Goal: Task Accomplishment & Management: Manage account settings

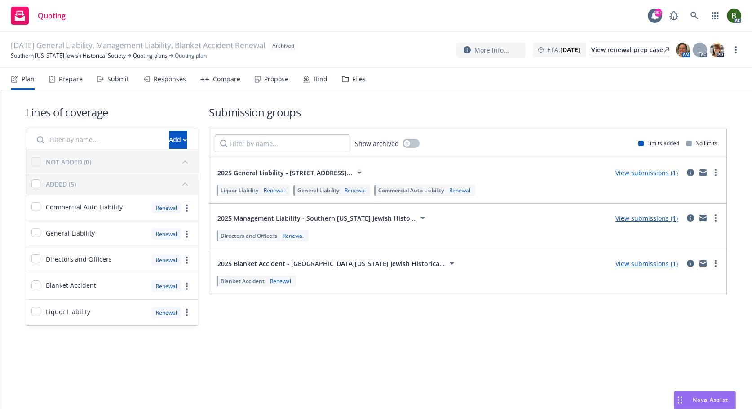
click at [353, 75] on div "Files" at bounding box center [358, 78] width 13 height 7
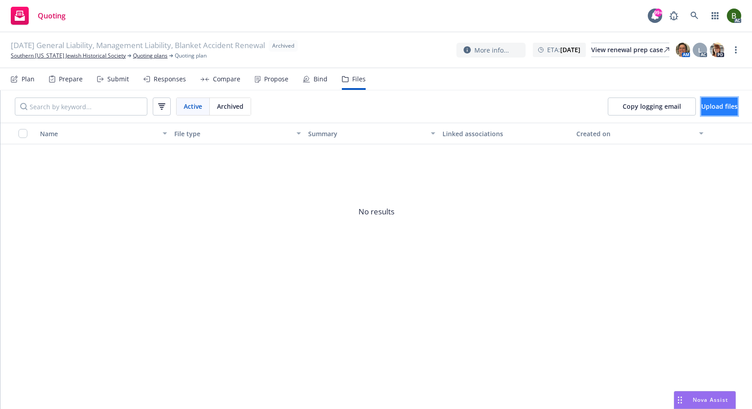
click at [708, 113] on button "Upload files" at bounding box center [719, 106] width 36 height 18
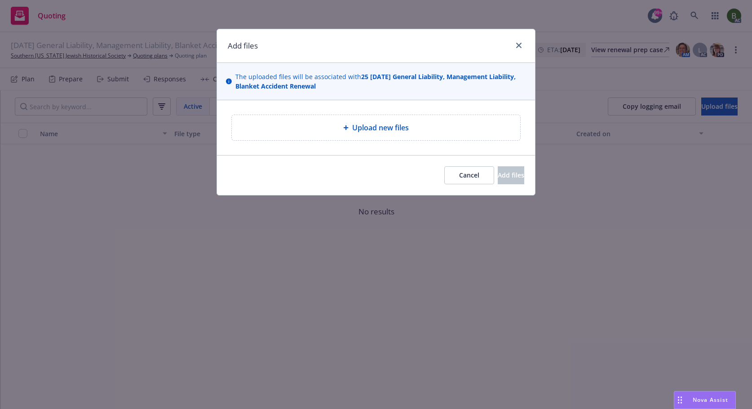
click at [397, 130] on span "Upload new files" at bounding box center [380, 127] width 57 height 11
click at [377, 131] on span "Upload new files" at bounding box center [380, 127] width 57 height 11
click at [384, 129] on span "Upload new files" at bounding box center [380, 127] width 57 height 11
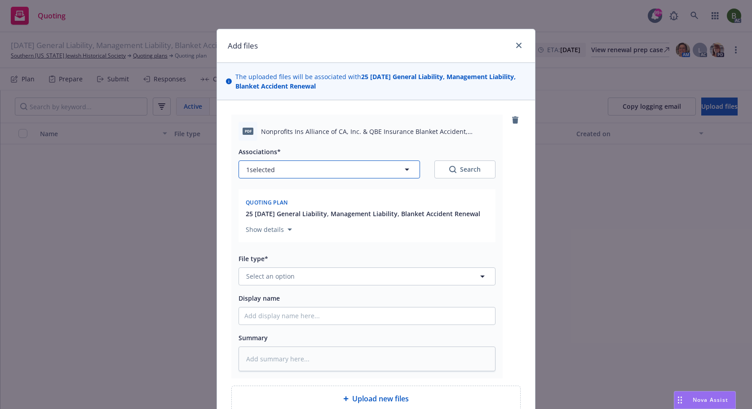
click at [358, 172] on button "1 selected" at bounding box center [329, 169] width 181 height 18
type textarea "x"
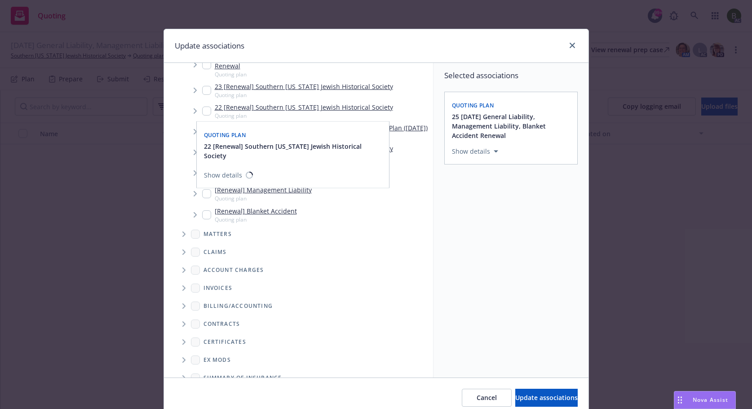
scroll to position [199, 0]
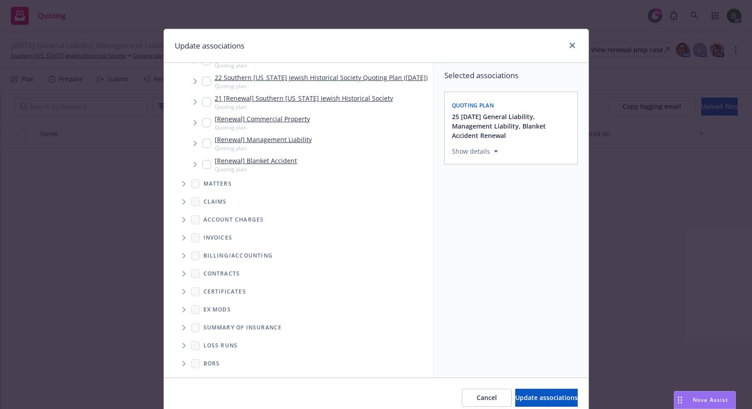
click at [182, 348] on icon "Folder Tree Example" at bounding box center [184, 345] width 4 height 5
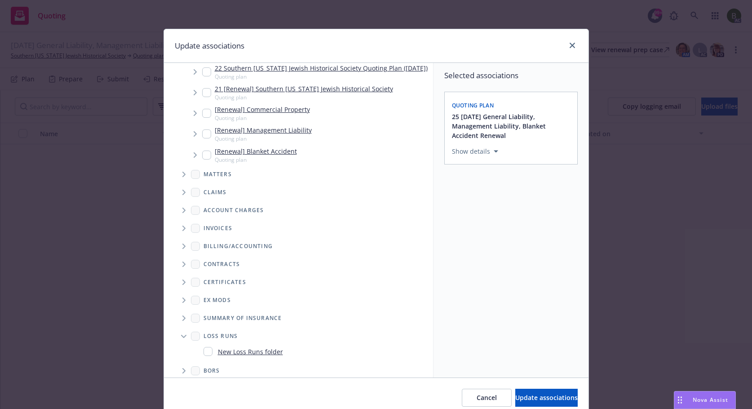
click at [221, 356] on link "New Loss Runs folder" at bounding box center [250, 351] width 65 height 9
checkbox input "true"
click at [511, 213] on div "Select an option" at bounding box center [507, 213] width 96 height 9
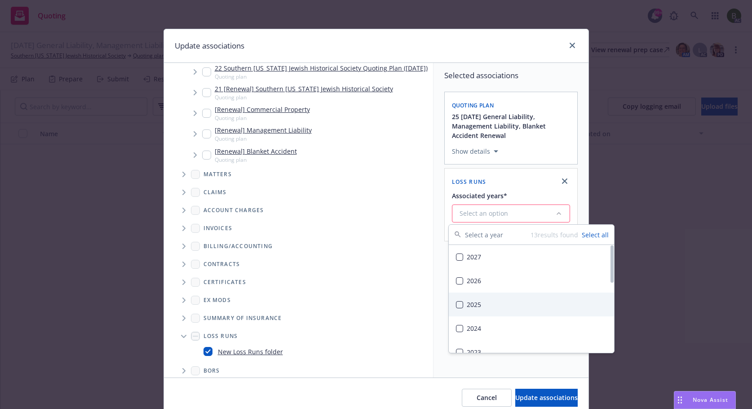
click at [482, 299] on div "2025" at bounding box center [531, 304] width 165 height 24
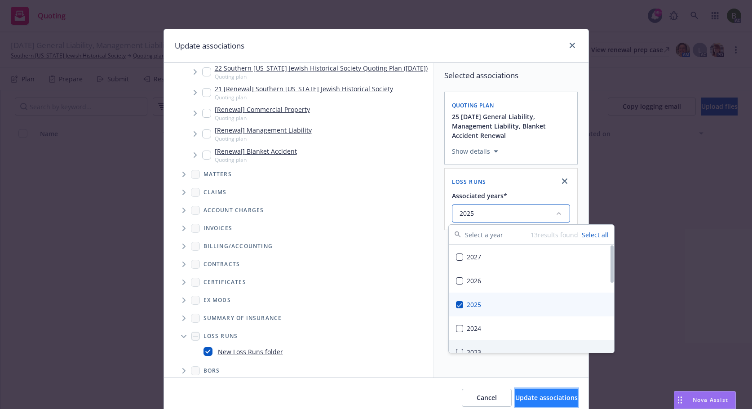
click at [530, 395] on span "Update associations" at bounding box center [546, 397] width 62 height 9
type textarea "x"
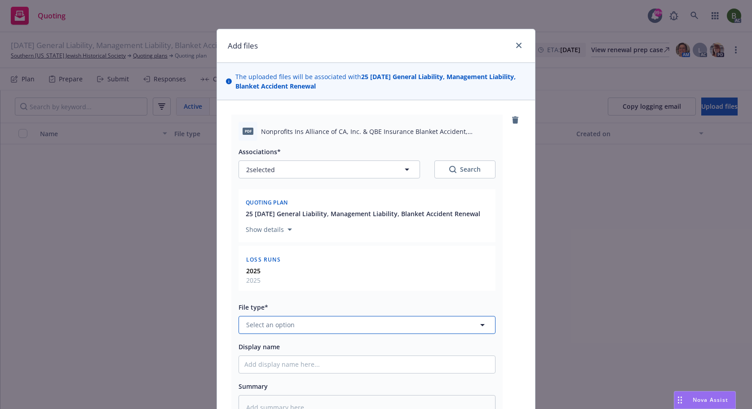
click at [323, 327] on button "Select an option" at bounding box center [367, 325] width 257 height 18
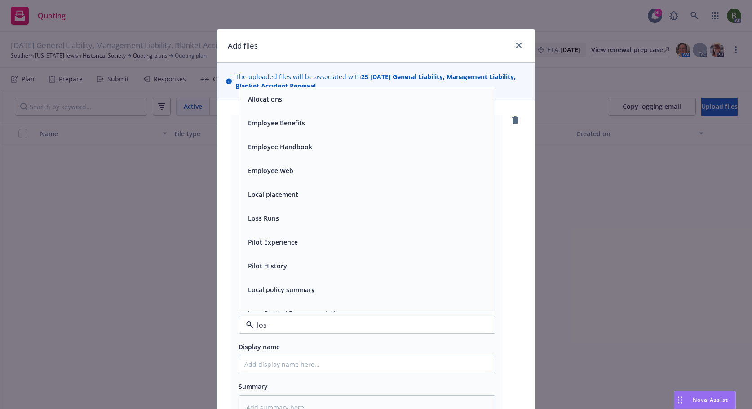
type input "loss"
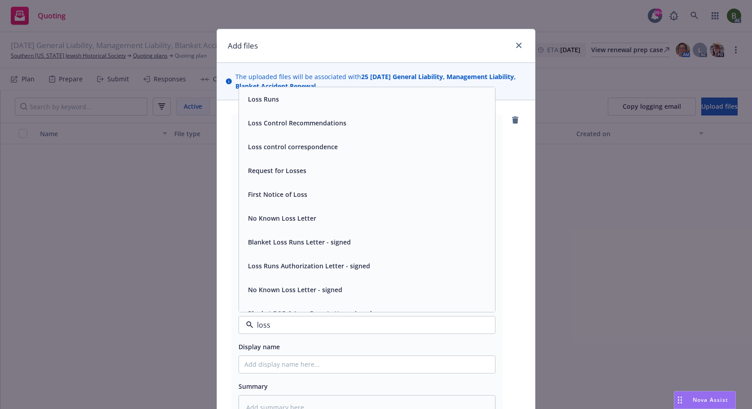
click at [278, 99] on div "Loss Runs" at bounding box center [366, 99] width 245 height 13
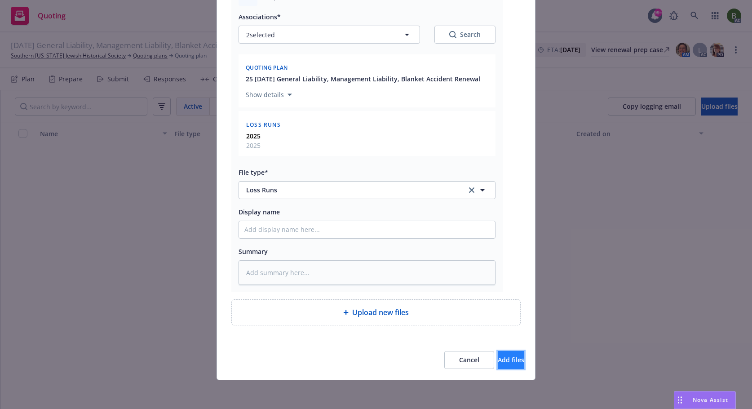
click at [499, 359] on span "Add files" at bounding box center [511, 359] width 27 height 9
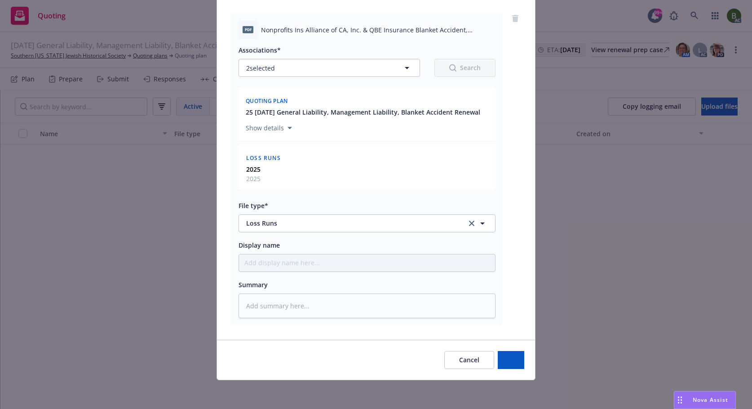
scroll to position [102, 0]
type textarea "x"
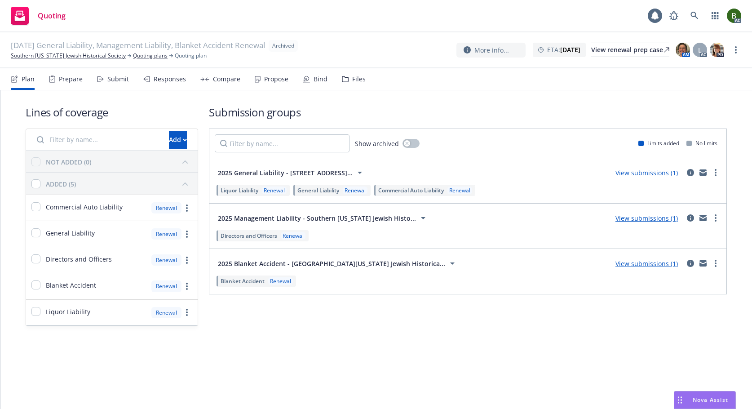
click at [348, 80] on div "Files" at bounding box center [354, 79] width 24 height 22
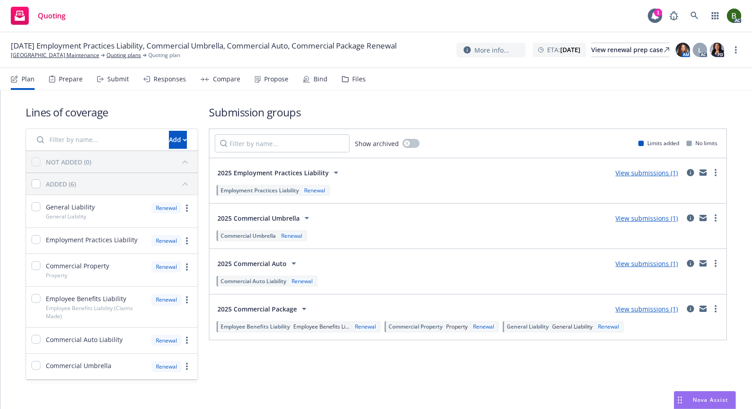
click at [352, 80] on div "Files" at bounding box center [358, 78] width 13 height 7
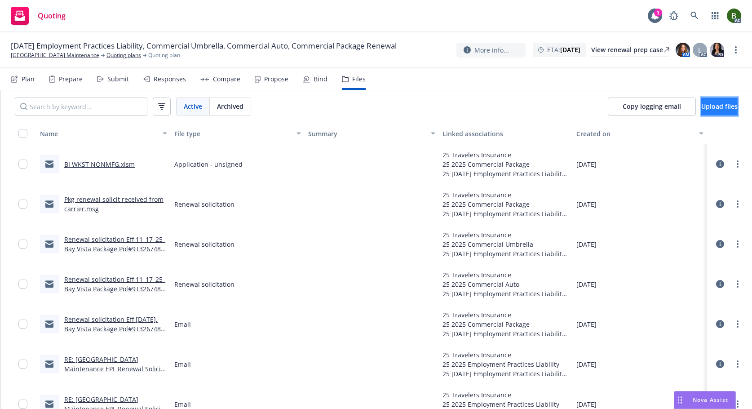
click at [701, 109] on span "Upload files" at bounding box center [719, 106] width 36 height 9
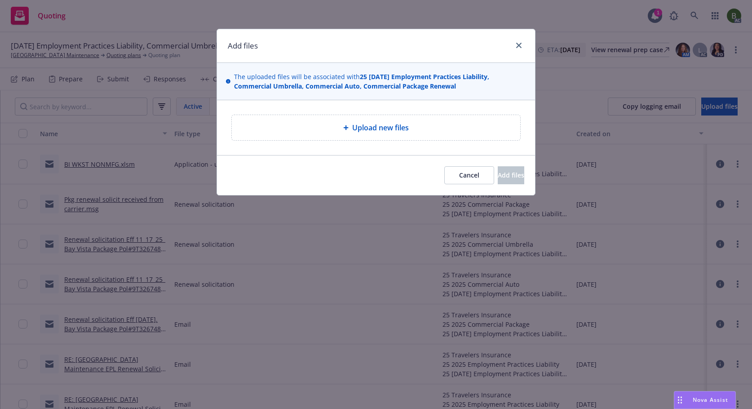
click at [358, 125] on span "Upload new files" at bounding box center [380, 127] width 57 height 11
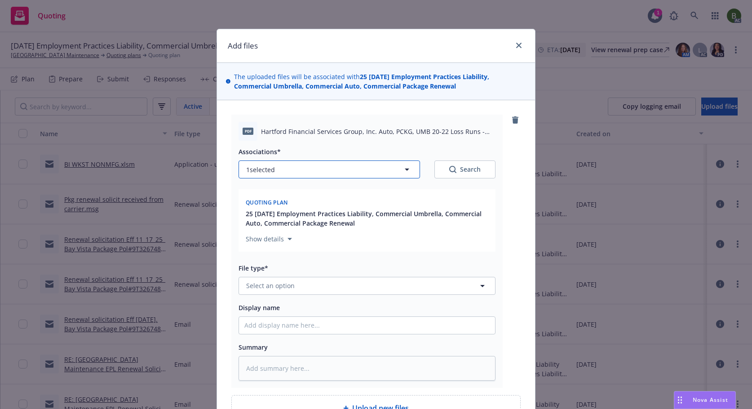
click at [383, 172] on button "1 selected" at bounding box center [329, 169] width 181 height 18
type textarea "x"
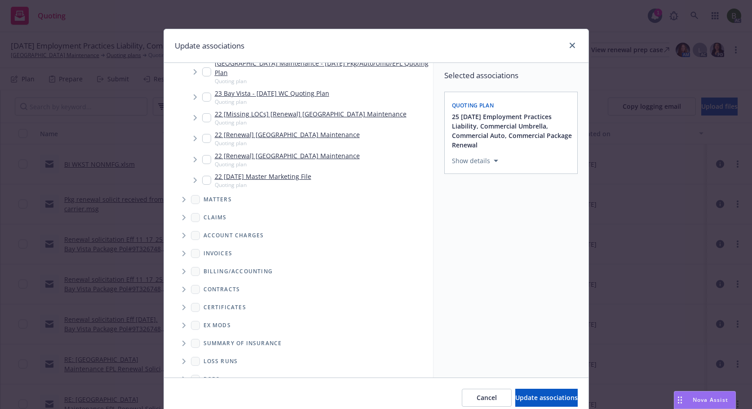
scroll to position [219, 0]
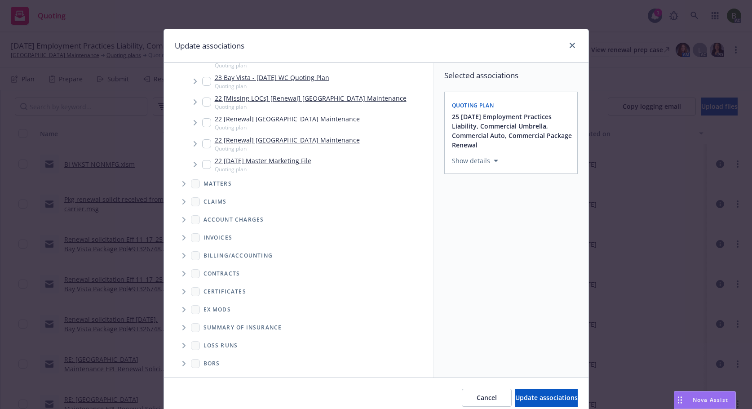
click at [182, 344] on icon "Folder Tree Example" at bounding box center [184, 345] width 4 height 5
click at [221, 371] on div "2025" at bounding box center [217, 377] width 29 height 13
checkbox input "true"
click at [518, 400] on span "Update associations" at bounding box center [546, 397] width 62 height 9
type textarea "x"
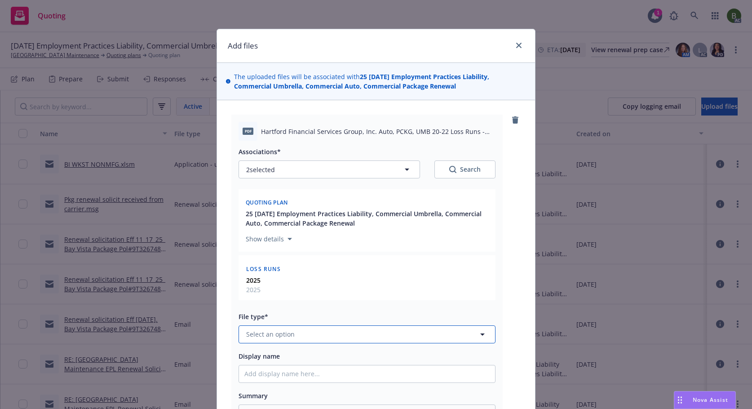
click at [344, 336] on button "Select an option" at bounding box center [367, 334] width 257 height 18
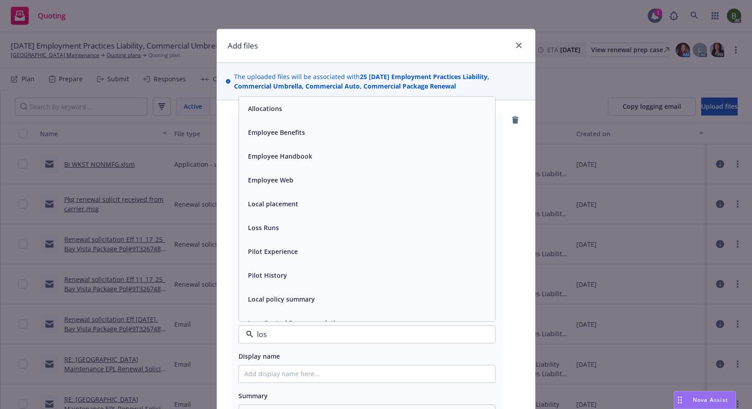
type input "loss"
click at [261, 115] on div "Loss Runs" at bounding box center [367, 109] width 256 height 24
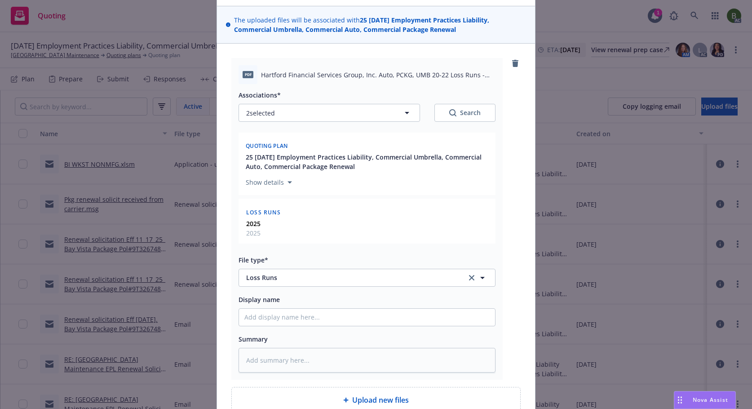
scroll to position [90, 0]
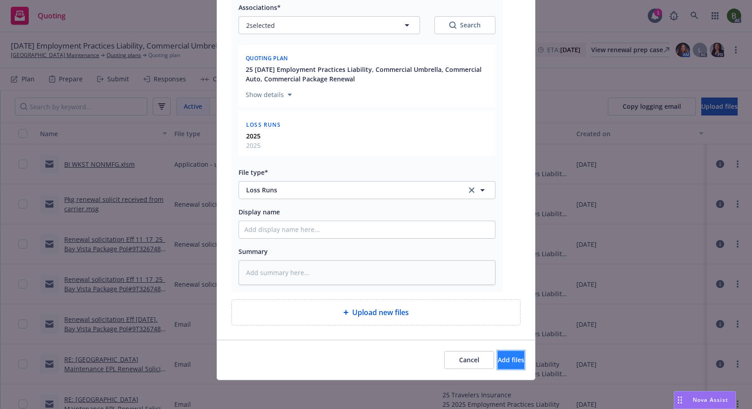
click at [504, 366] on button "Add files" at bounding box center [511, 360] width 27 height 18
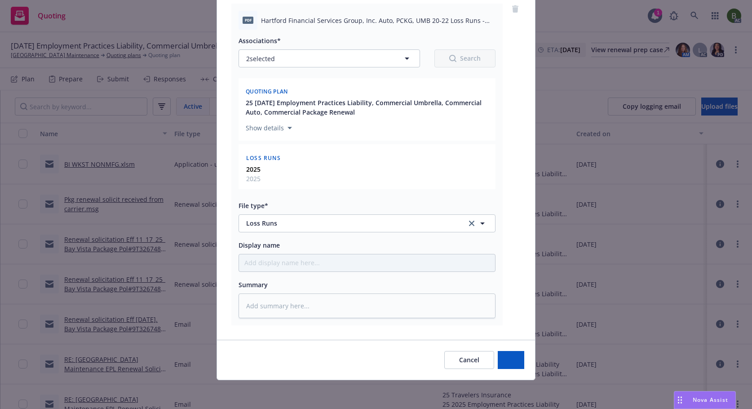
scroll to position [111, 0]
type textarea "x"
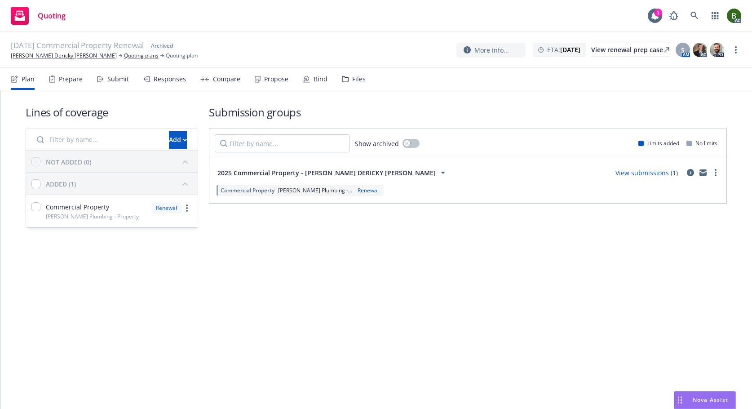
drag, startPoint x: 342, startPoint y: 79, endPoint x: 291, endPoint y: 13, distance: 83.5
click at [343, 79] on icon at bounding box center [345, 79] width 7 height 6
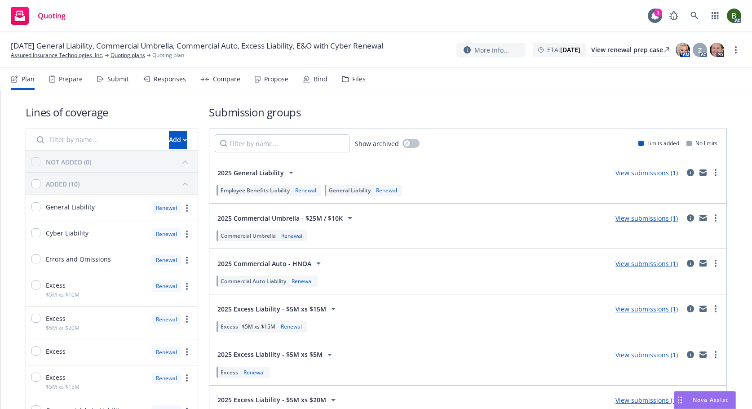
click at [352, 78] on div "Files" at bounding box center [358, 78] width 13 height 7
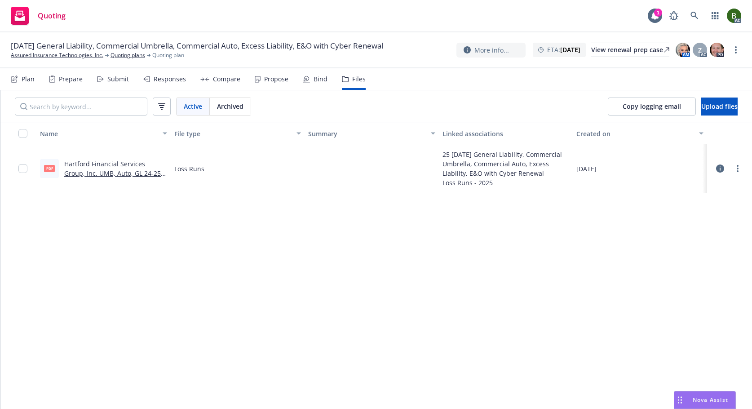
click at [718, 168] on icon at bounding box center [720, 168] width 8 height 8
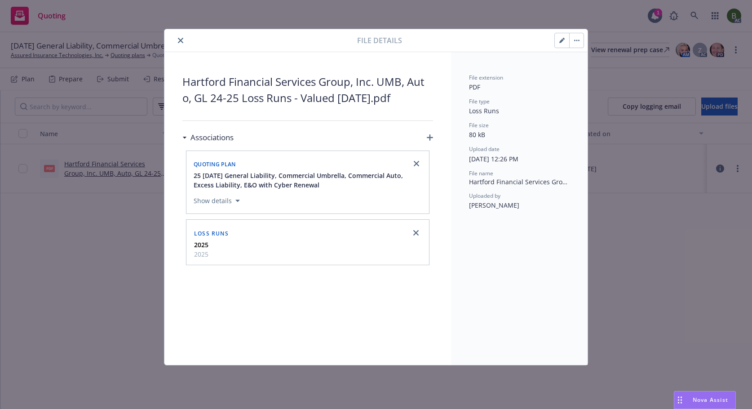
click at [180, 41] on icon "close" at bounding box center [180, 40] width 5 height 5
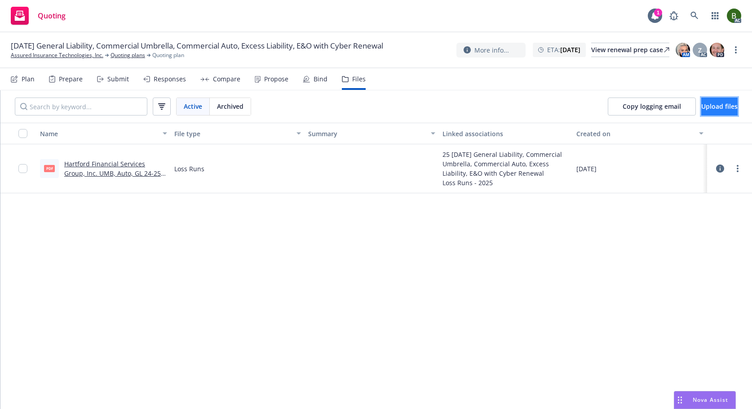
click at [701, 103] on span "Upload files" at bounding box center [719, 106] width 36 height 9
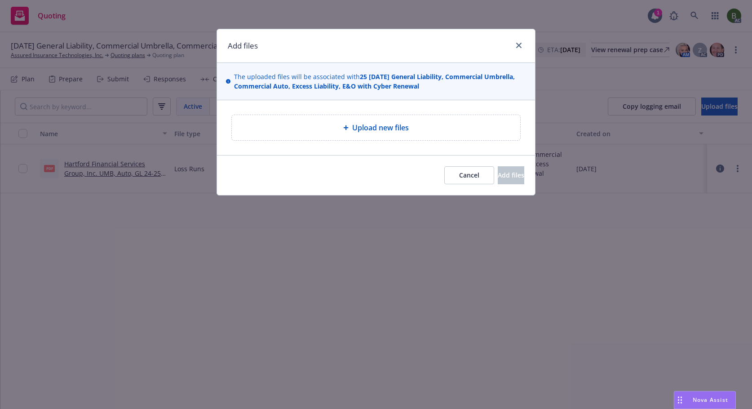
click at [337, 131] on div "Upload new files" at bounding box center [376, 127] width 274 height 11
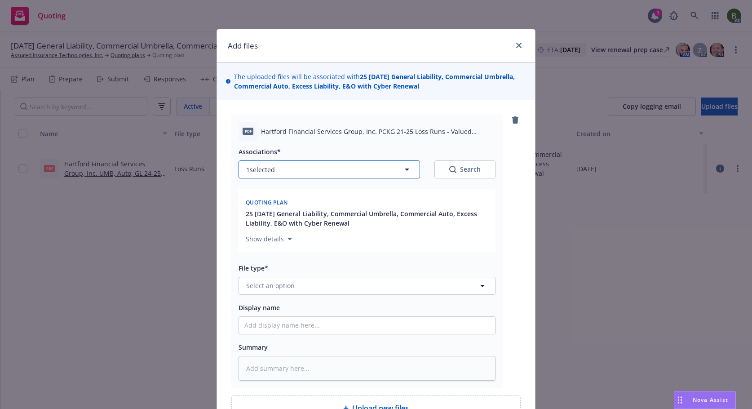
click at [328, 174] on button "1 selected" at bounding box center [329, 169] width 181 height 18
type textarea "x"
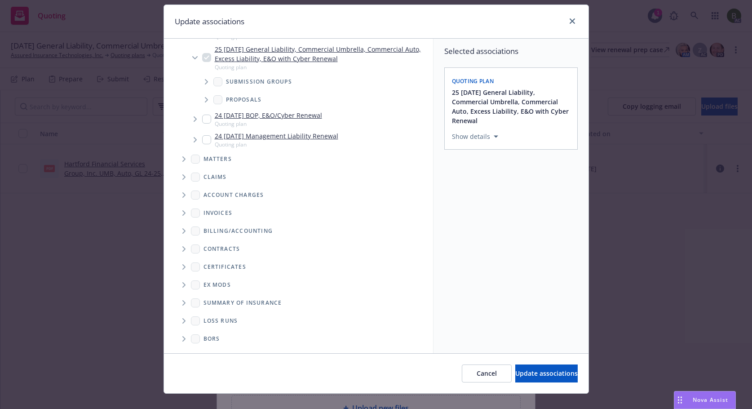
scroll to position [38, 0]
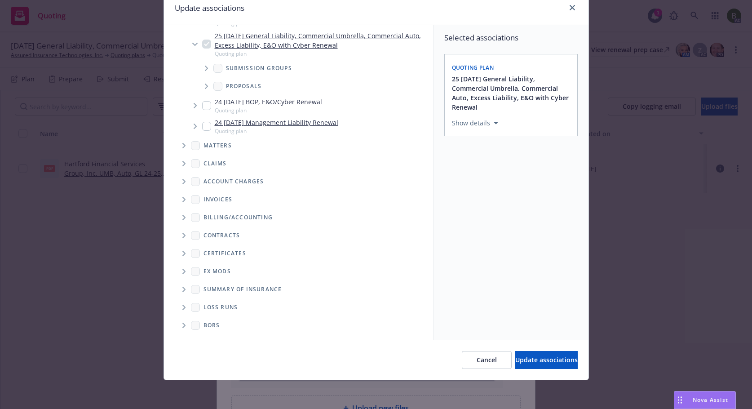
click at [182, 309] on icon "Folder Tree Example" at bounding box center [183, 307] width 3 height 5
click at [218, 336] on link "2025" at bounding box center [225, 339] width 14 height 9
checkbox input "true"
click at [515, 358] on span "Update associations" at bounding box center [546, 359] width 62 height 9
type textarea "x"
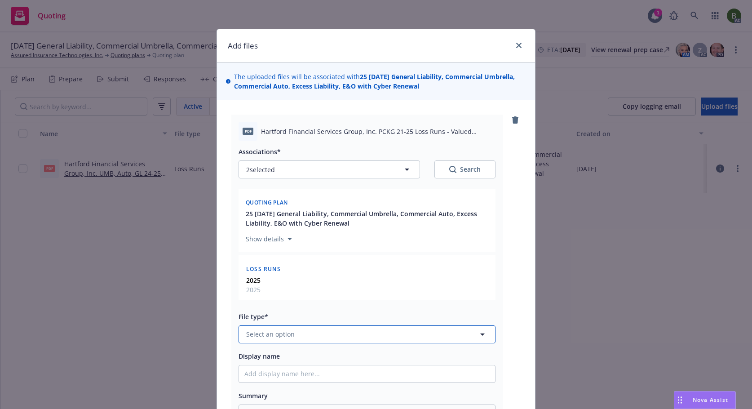
click at [336, 331] on button "Select an option" at bounding box center [367, 334] width 257 height 18
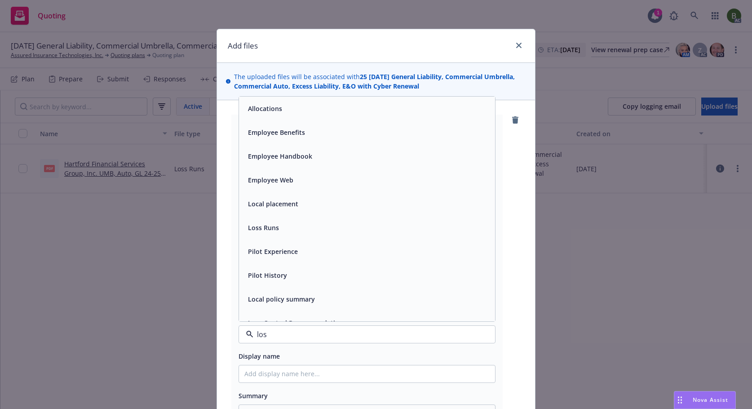
type input "loss"
click at [273, 113] on span "Loss Runs" at bounding box center [263, 108] width 31 height 9
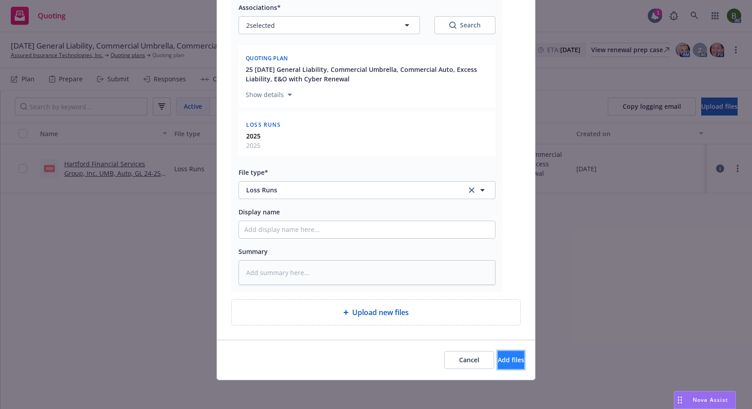
click at [505, 360] on span "Add files" at bounding box center [511, 359] width 27 height 9
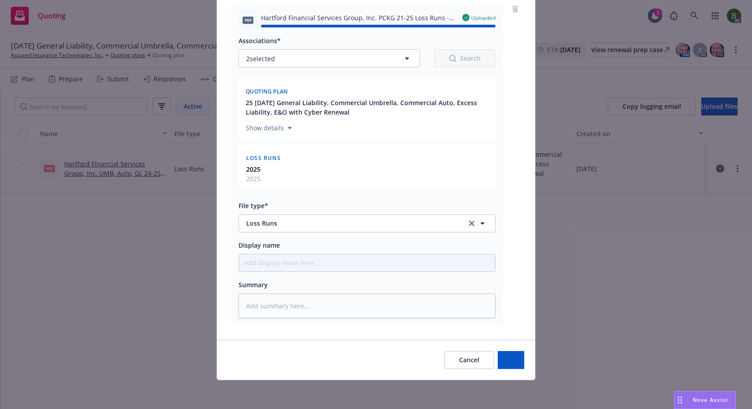
type textarea "x"
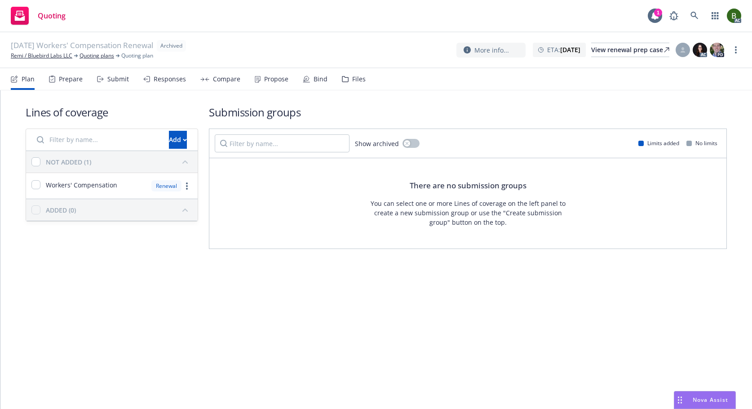
click at [346, 83] on div "Files" at bounding box center [354, 79] width 24 height 22
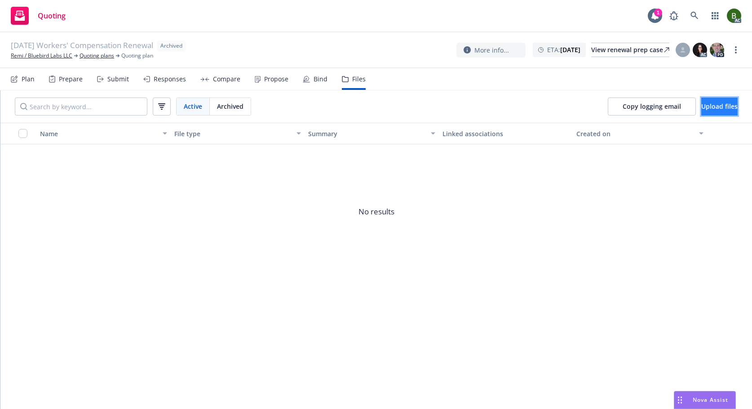
click at [726, 109] on button "Upload files" at bounding box center [719, 106] width 36 height 18
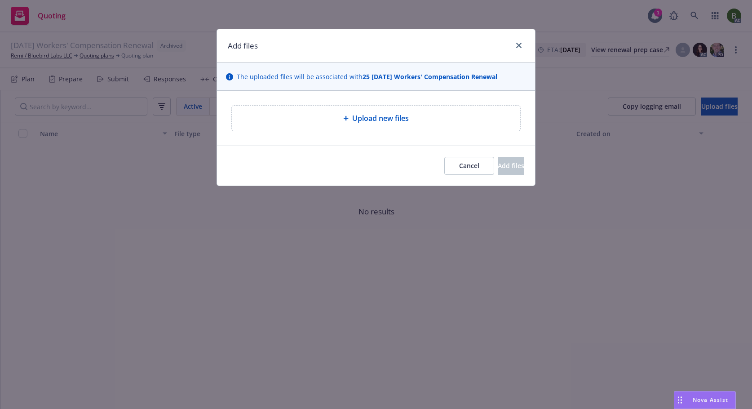
click at [385, 116] on span "Upload new files" at bounding box center [380, 118] width 57 height 11
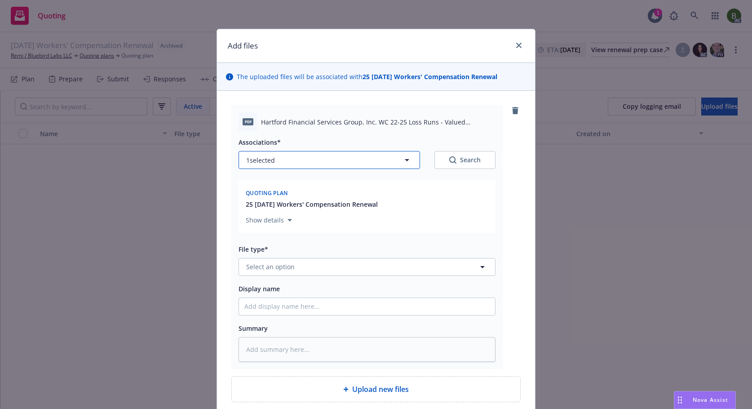
click at [397, 160] on button "1 selected" at bounding box center [329, 160] width 181 height 18
type textarea "x"
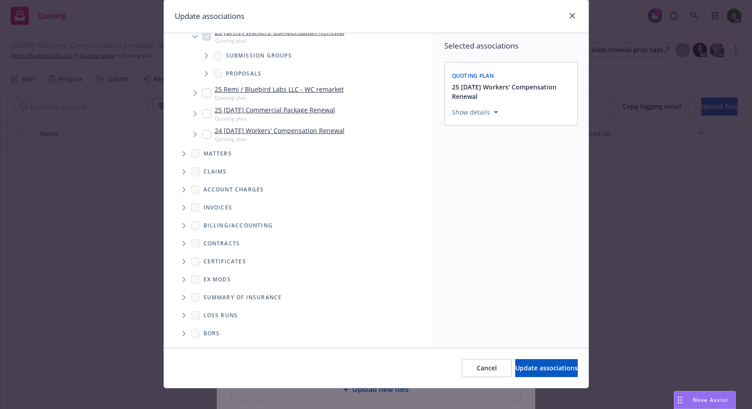
scroll to position [38, 0]
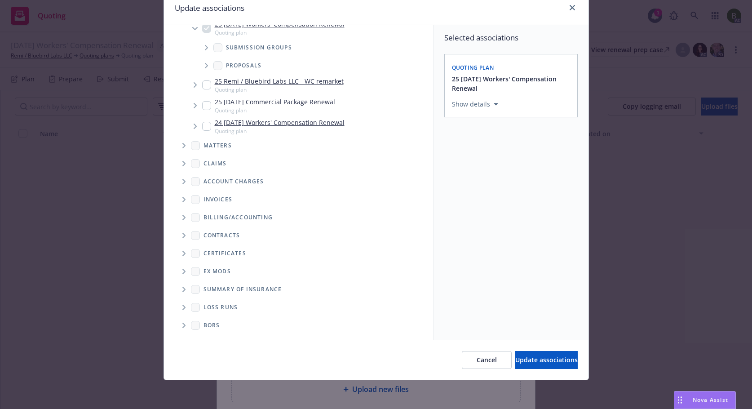
click at [182, 308] on icon "Folder Tree Example" at bounding box center [183, 307] width 3 height 5
click at [212, 336] on div "2025" at bounding box center [217, 339] width 29 height 13
checkbox input "true"
click at [515, 364] on span "Update associations" at bounding box center [546, 359] width 62 height 9
type textarea "x"
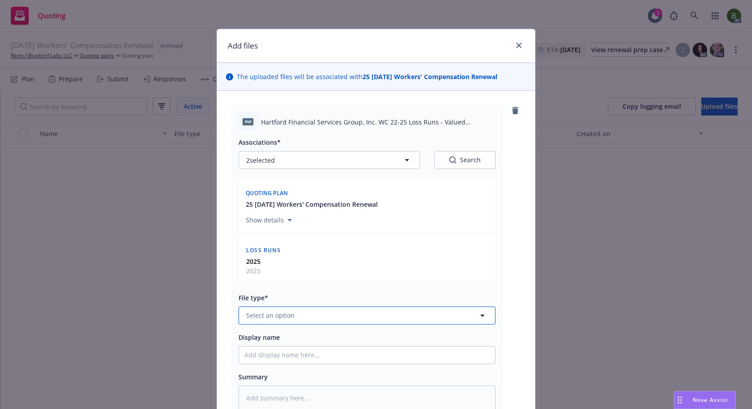
click at [315, 315] on button "Select an option" at bounding box center [367, 315] width 257 height 18
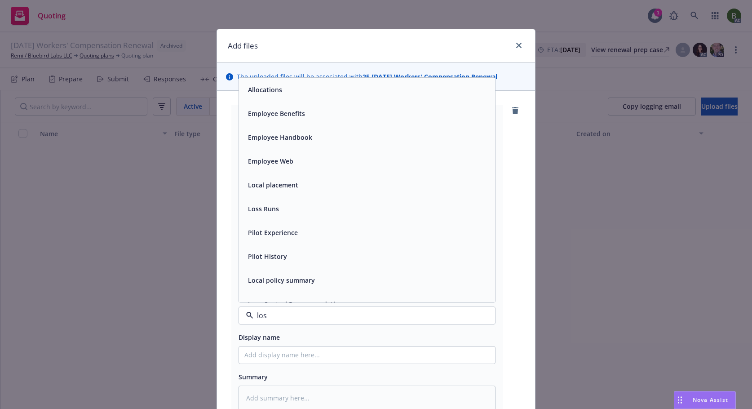
type input "loss"
click at [259, 95] on div "Loss Runs" at bounding box center [262, 89] width 36 height 13
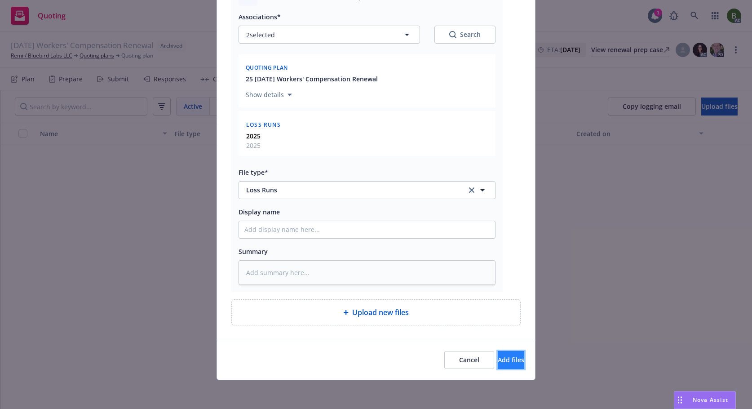
click at [498, 359] on span "Add files" at bounding box center [511, 359] width 27 height 9
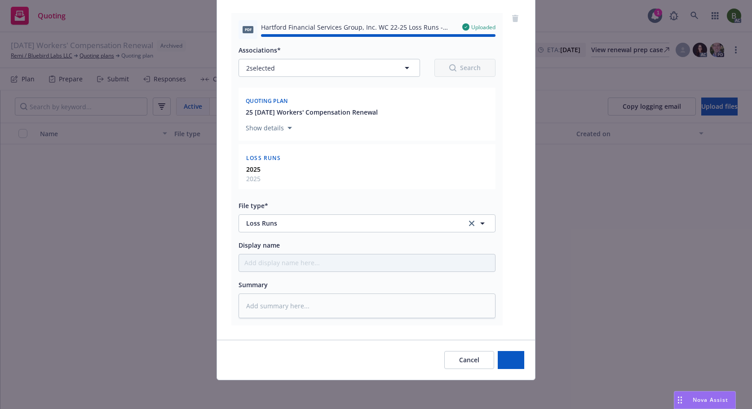
type textarea "x"
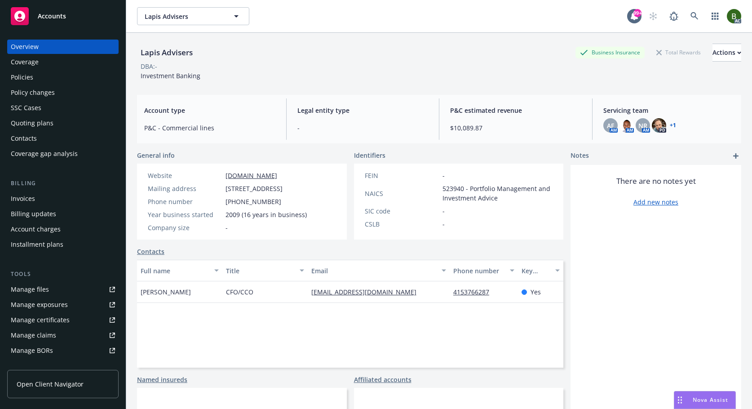
click at [72, 293] on link "Manage files" at bounding box center [62, 289] width 111 height 14
click at [670, 125] on link "+ 1" at bounding box center [673, 125] width 6 height 5
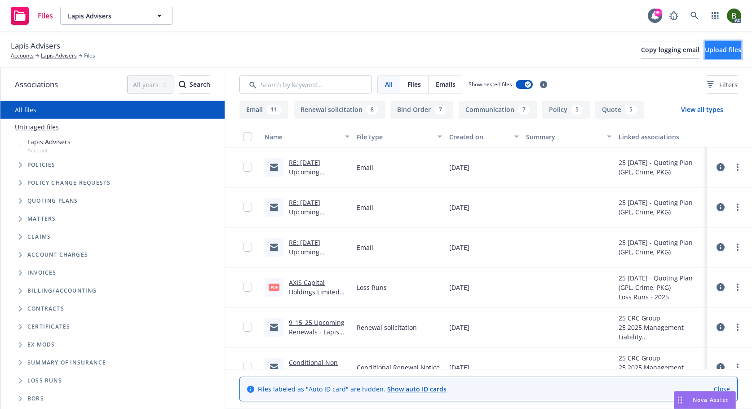
click at [705, 57] on button "Upload files" at bounding box center [723, 50] width 36 height 18
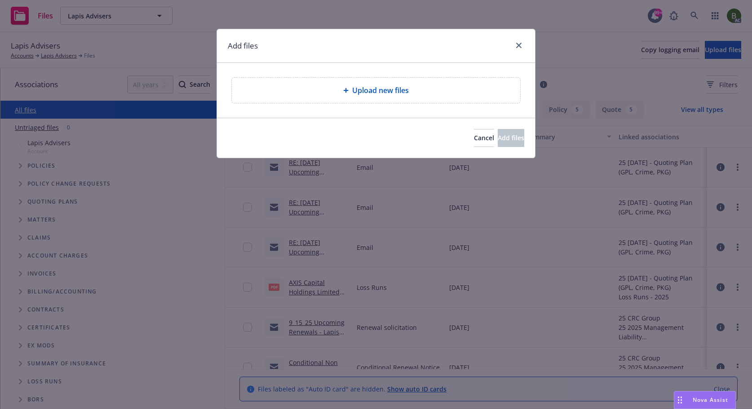
click at [376, 99] on div "Upload new files" at bounding box center [376, 90] width 288 height 25
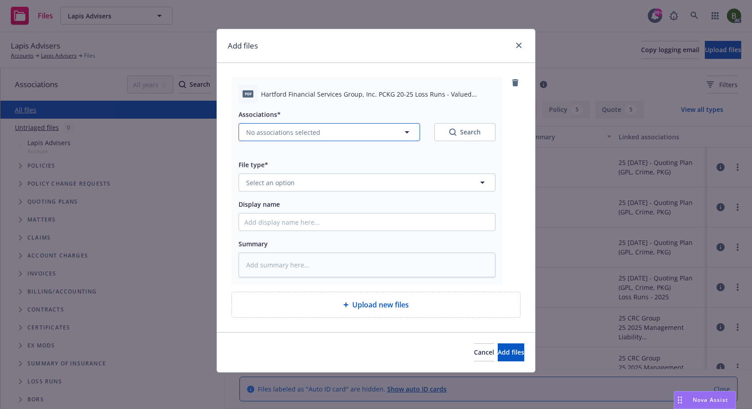
click at [362, 130] on button "No associations selected" at bounding box center [329, 132] width 181 height 18
type textarea "x"
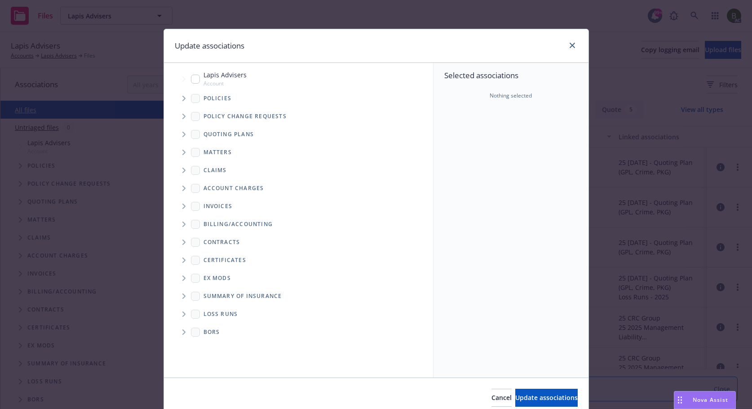
click at [177, 311] on span "Folder Tree Example" at bounding box center [184, 314] width 14 height 14
click at [228, 346] on link "2025" at bounding box center [225, 345] width 14 height 9
checkbox input "true"
click at [181, 95] on span "Tree Example" at bounding box center [184, 98] width 14 height 14
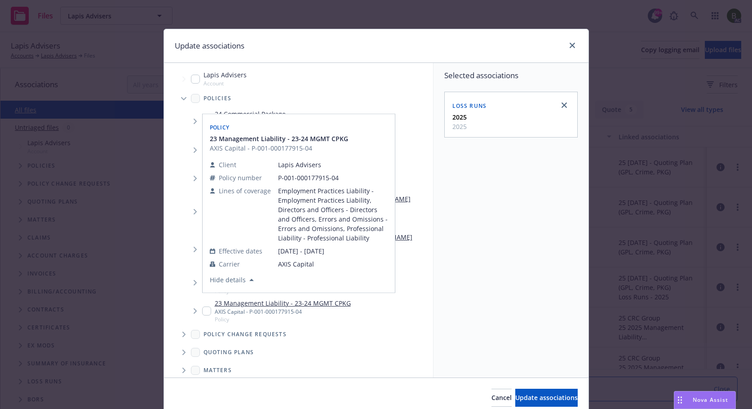
click at [203, 261] on div "Policy 23 Management Liability - 23-24 MGMT CPKG AXIS Capital - P-001-000177915…" at bounding box center [299, 203] width 192 height 178
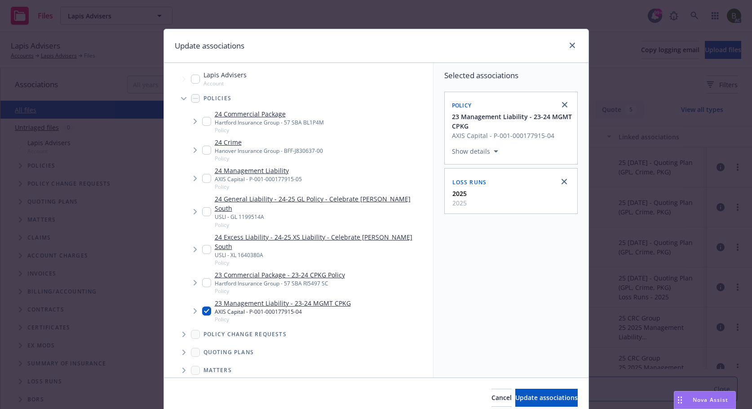
click at [202, 306] on input "Tree Example" at bounding box center [206, 310] width 9 height 9
checkbox input "false"
click at [203, 278] on input "Tree Example" at bounding box center [206, 282] width 9 height 9
checkbox input "true"
click at [204, 121] on input "Tree Example" at bounding box center [206, 121] width 9 height 9
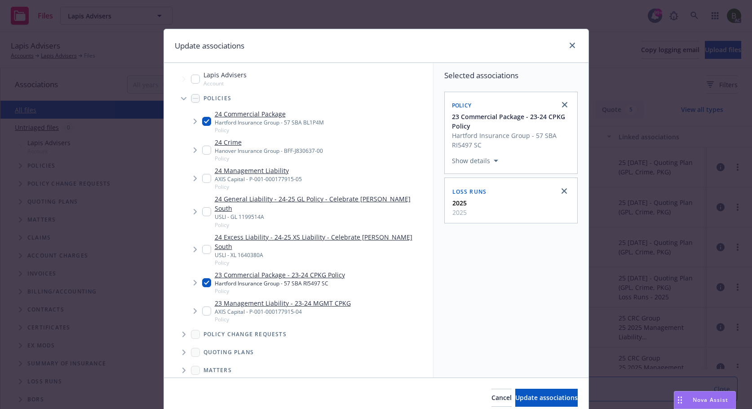
checkbox input "true"
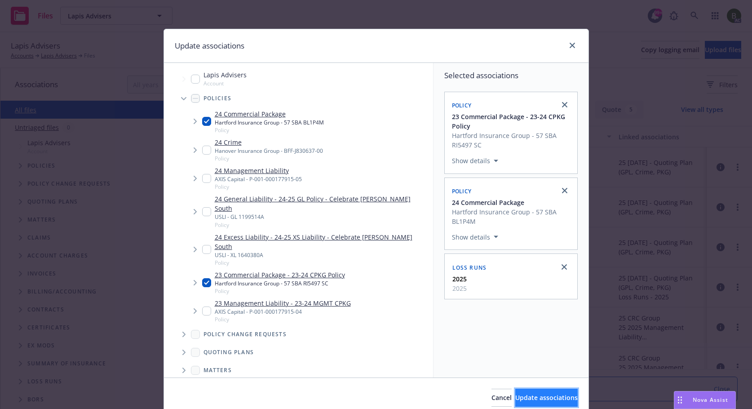
click at [534, 399] on span "Update associations" at bounding box center [546, 397] width 62 height 9
type textarea "x"
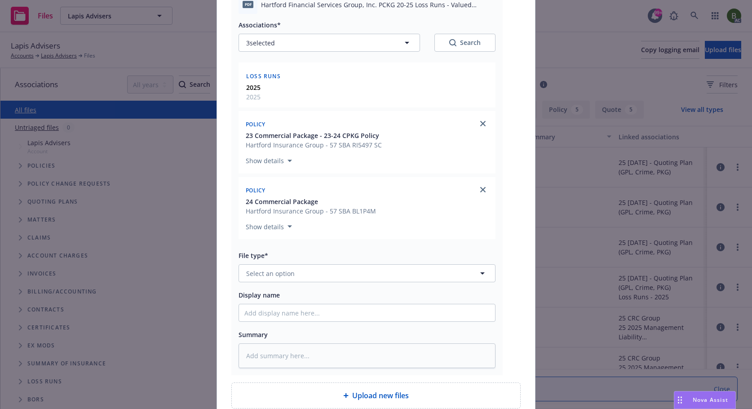
scroll to position [90, 0]
click at [287, 278] on button "Select an option" at bounding box center [367, 273] width 257 height 18
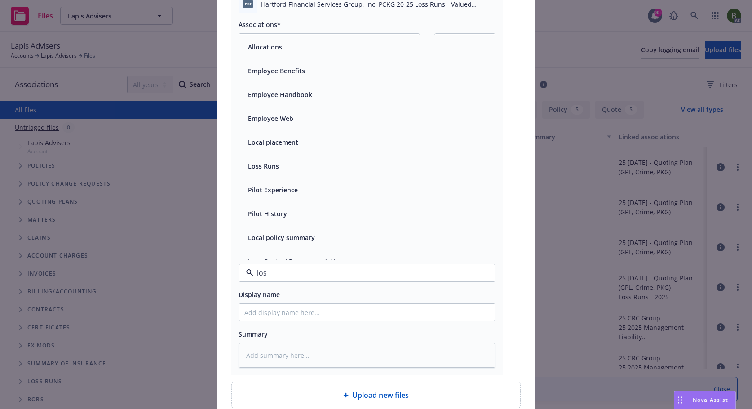
type input "loss"
click at [290, 60] on div "Loss Control Recommendations" at bounding box center [367, 71] width 256 height 24
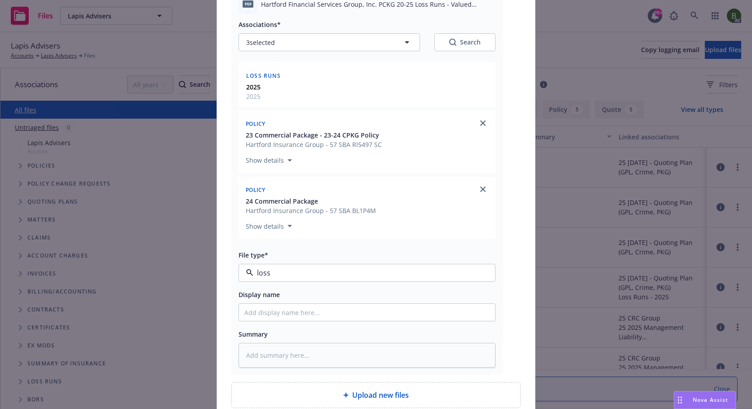
type textarea "x"
click at [340, 276] on span "Loss Control Recommendations" at bounding box center [350, 272] width 208 height 9
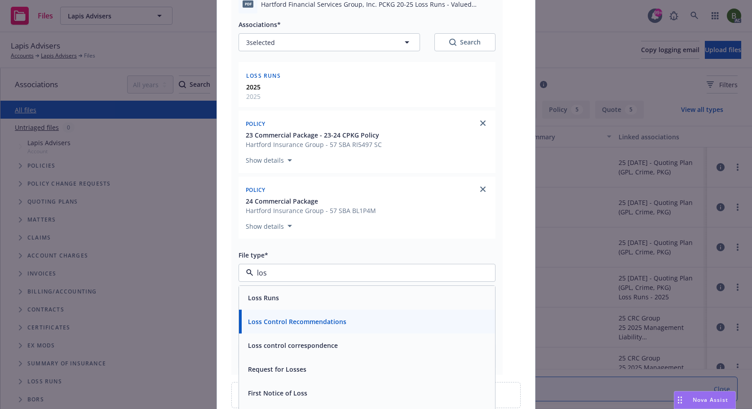
type input "loss"
click at [283, 294] on div "Loss Runs" at bounding box center [366, 297] width 245 height 13
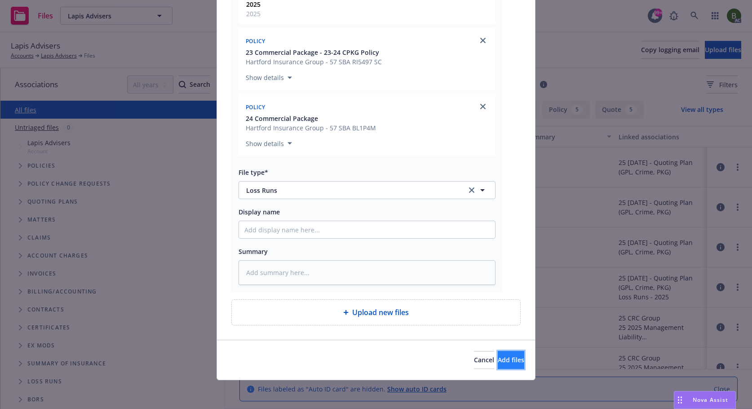
click at [520, 367] on button "Add files" at bounding box center [511, 360] width 27 height 18
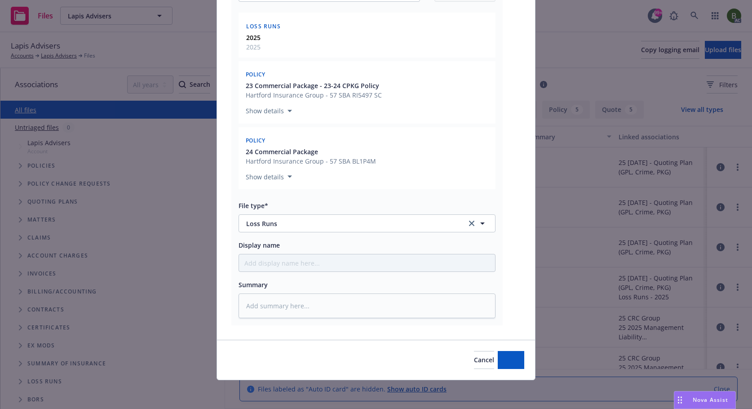
scroll to position [139, 0]
type textarea "x"
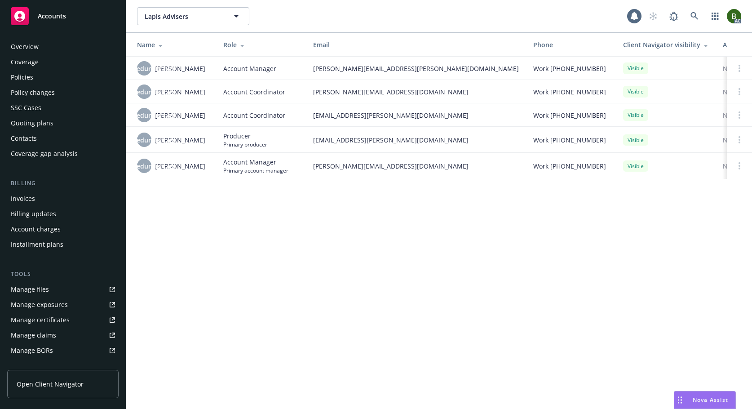
scroll to position [161, 0]
